Goal: Check status

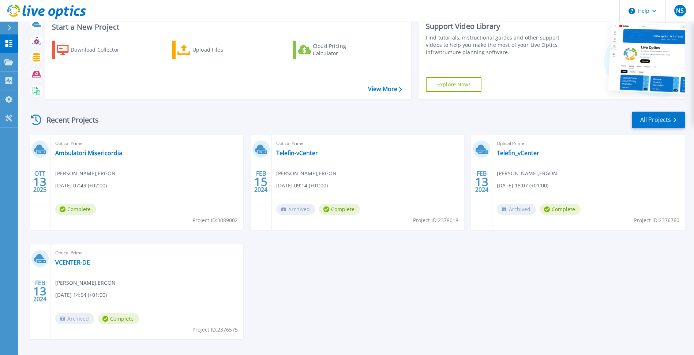
scroll to position [37, 0]
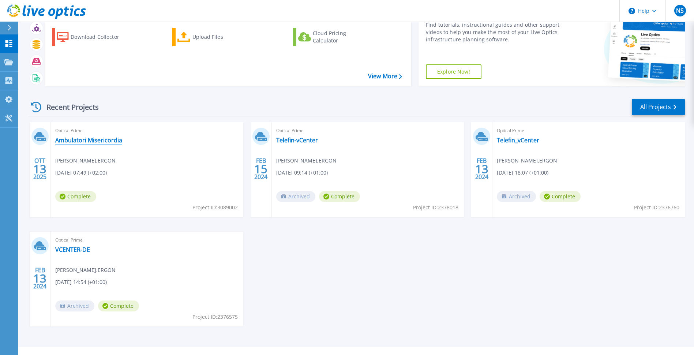
click at [98, 138] on link "Ambulatori Misericordia" at bounding box center [88, 140] width 67 height 7
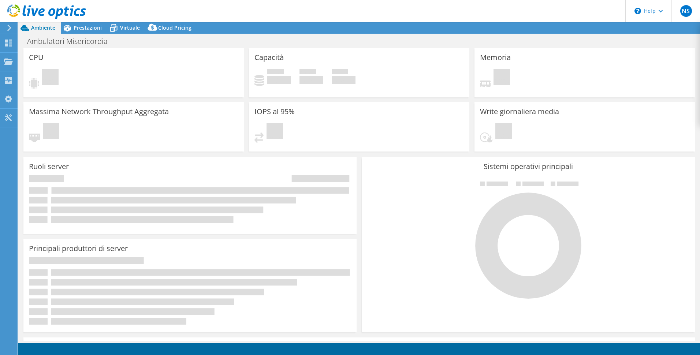
select select "USD"
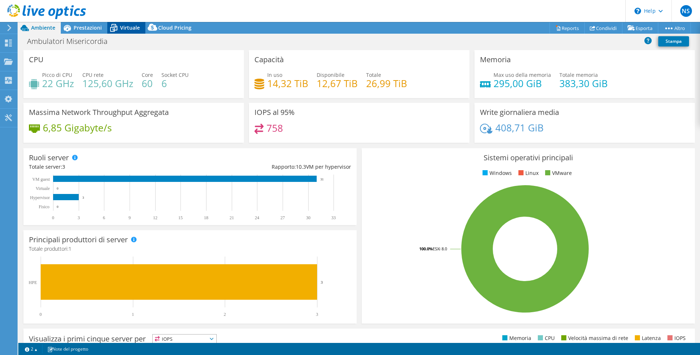
click at [137, 29] on span "Virtuale" at bounding box center [130, 27] width 20 height 7
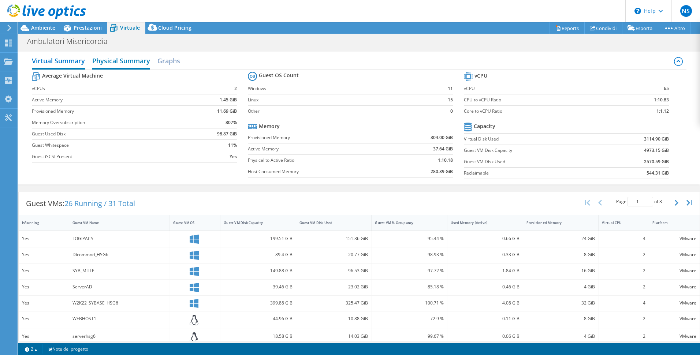
click at [132, 61] on h2 "Physical Summary" at bounding box center [121, 61] width 58 height 16
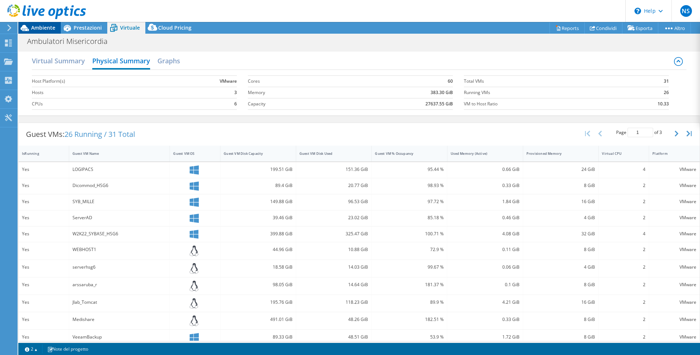
click at [46, 30] on span "Ambiente" at bounding box center [43, 27] width 24 height 7
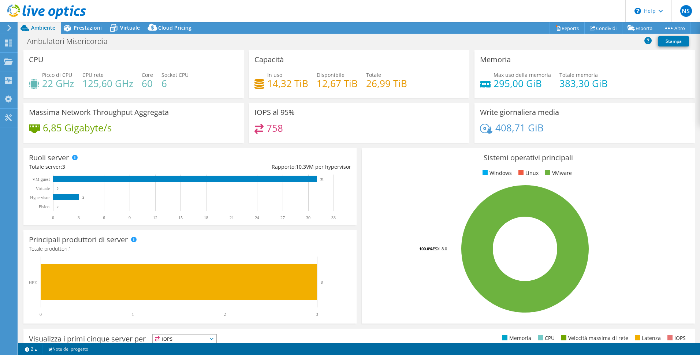
click at [394, 201] on rect at bounding box center [525, 249] width 316 height 128
